Goal: Navigation & Orientation: Go to known website

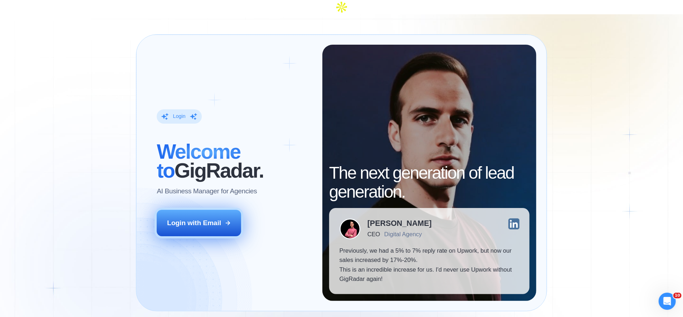
click at [213, 221] on button "Login with Email" at bounding box center [199, 223] width 84 height 26
